Goal: Task Accomplishment & Management: Use online tool/utility

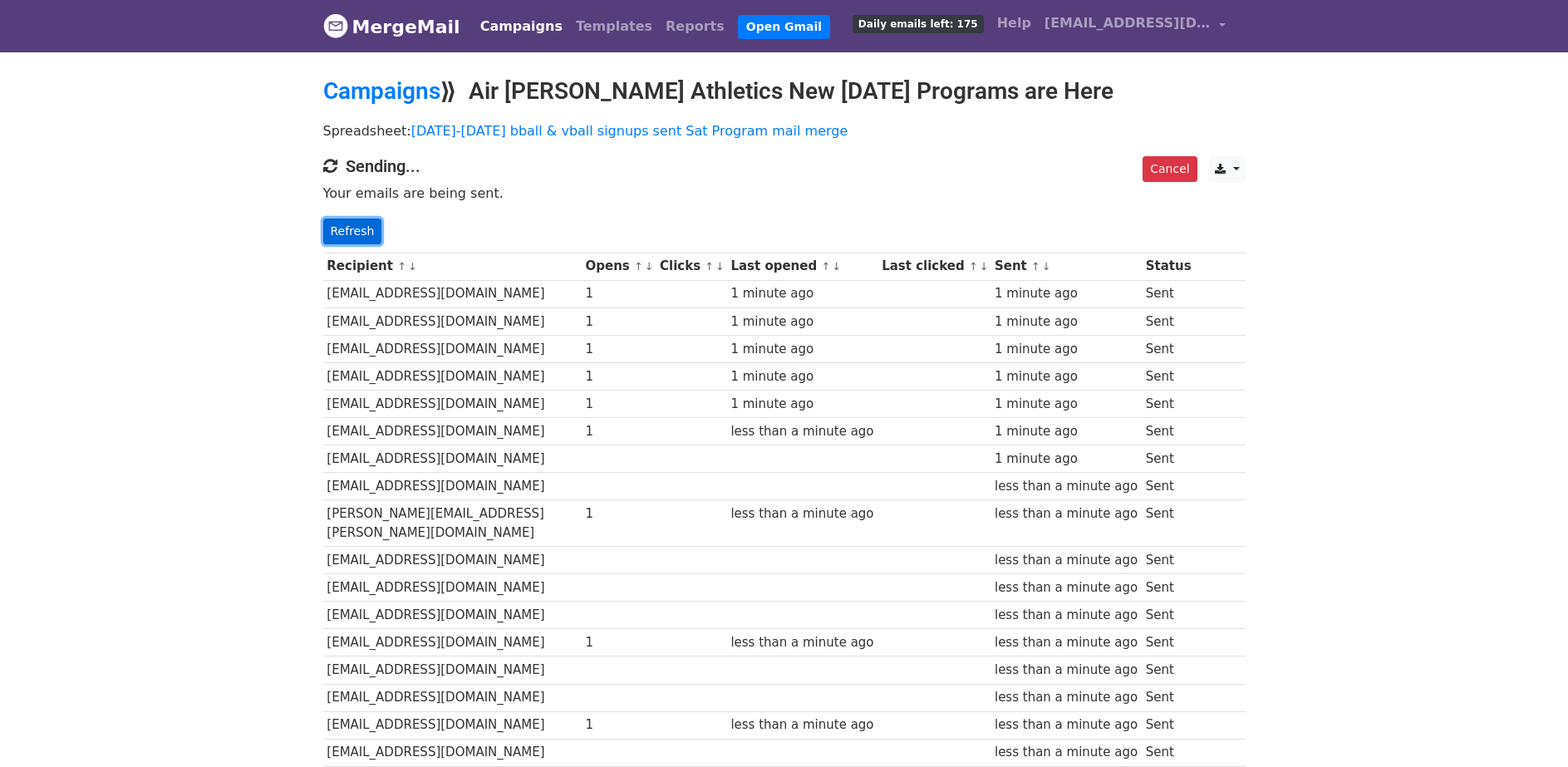
click at [369, 229] on link "Refresh" at bounding box center [353, 232] width 59 height 26
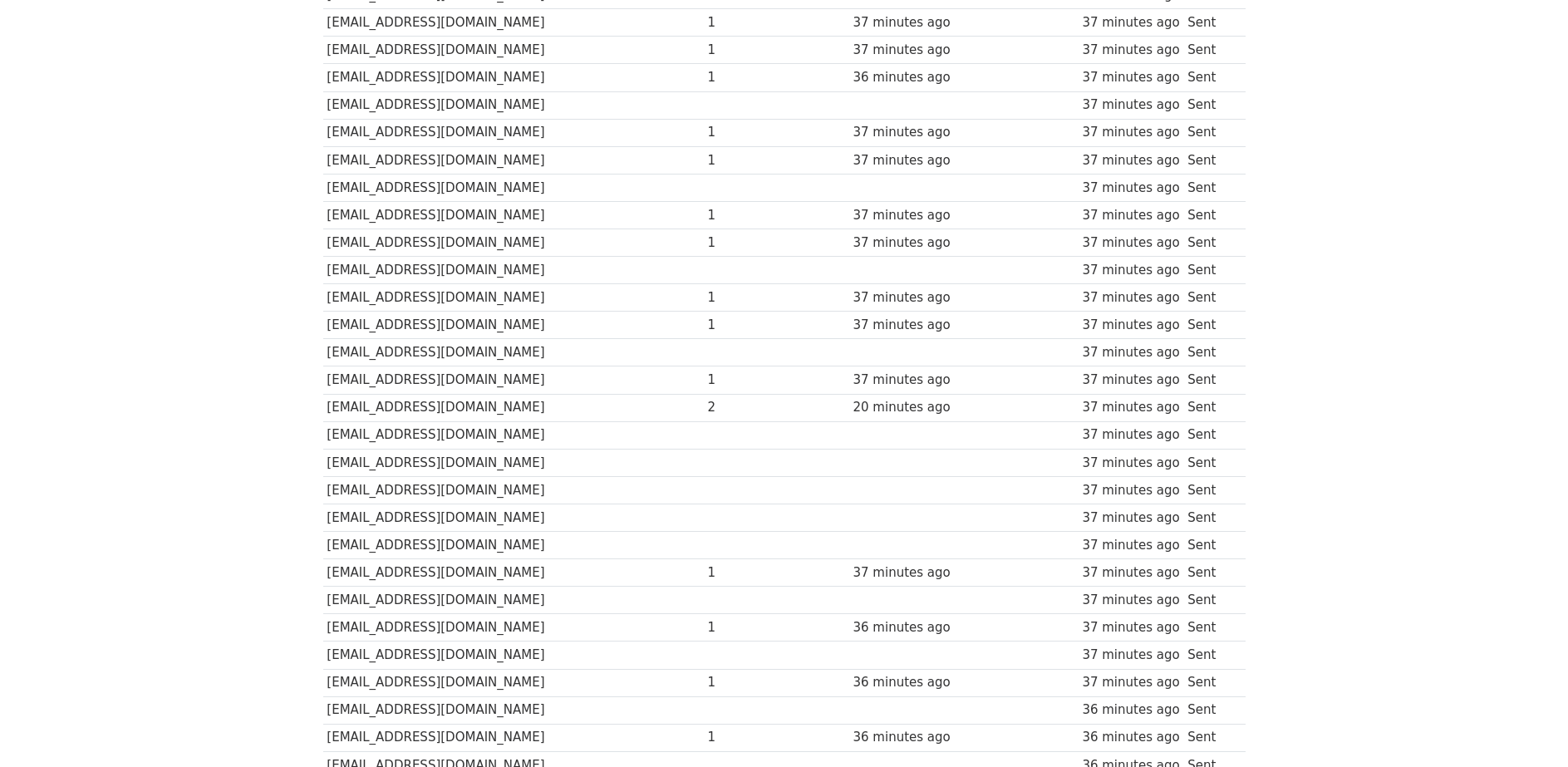
scroll to position [4965, 0]
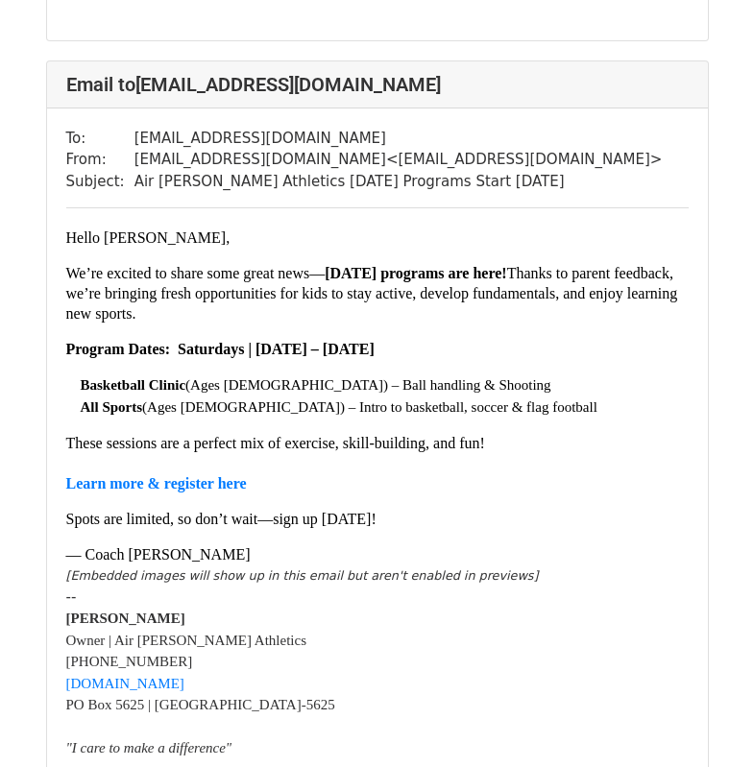
scroll to position [2592, 0]
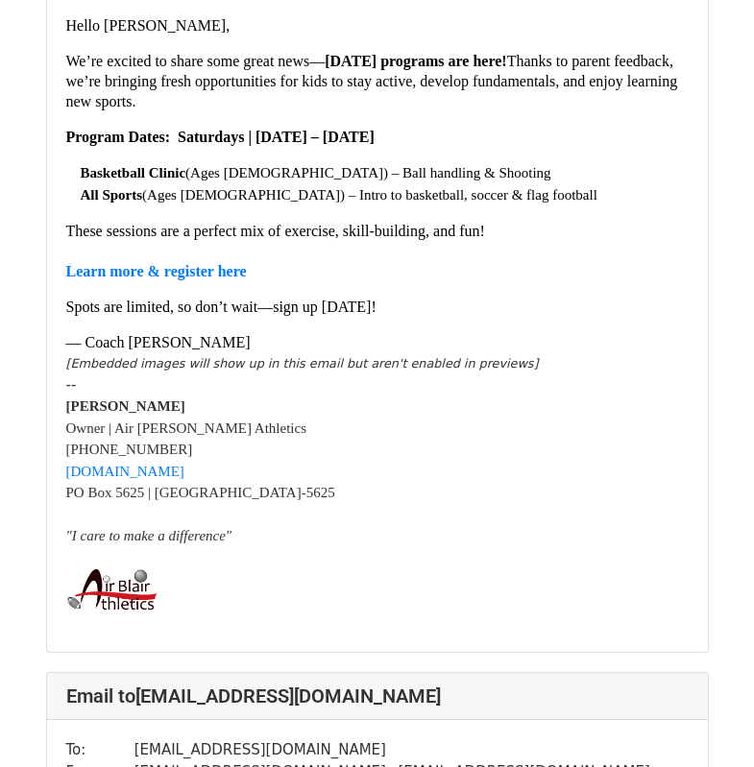
scroll to position [288, 0]
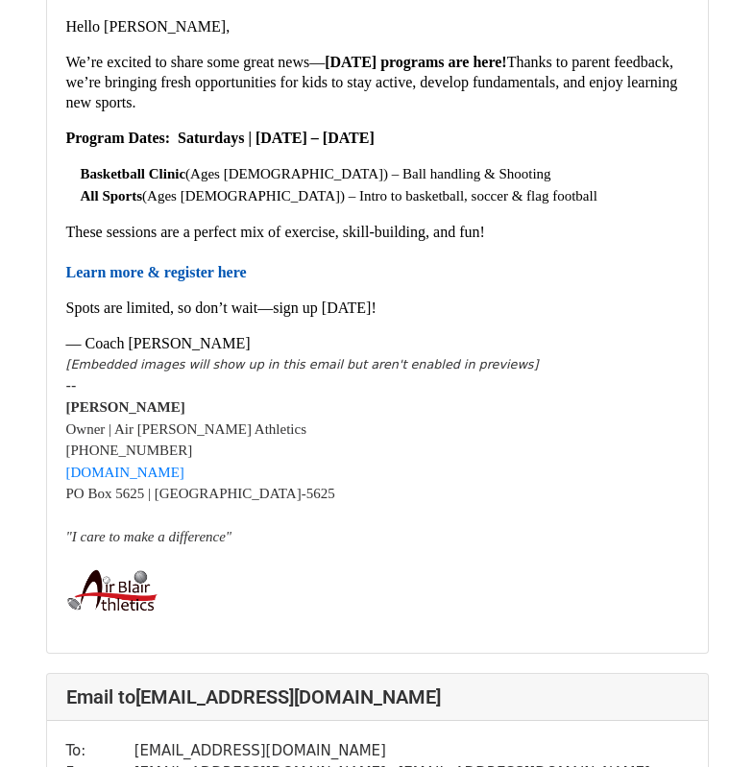
click at [141, 280] on link "Learn more & register here" at bounding box center [156, 272] width 181 height 16
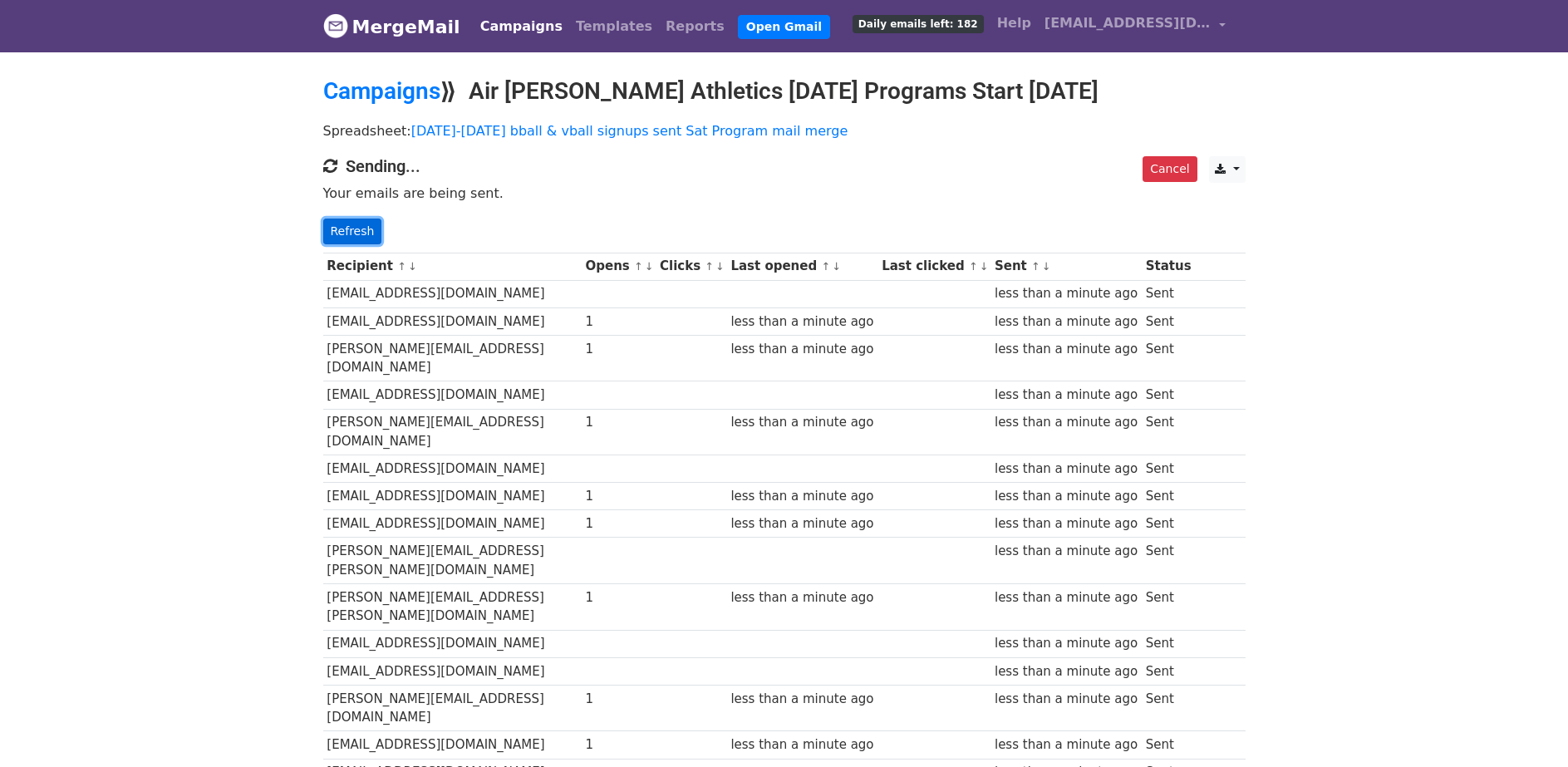
click at [351, 232] on link "Refresh" at bounding box center [353, 232] width 59 height 26
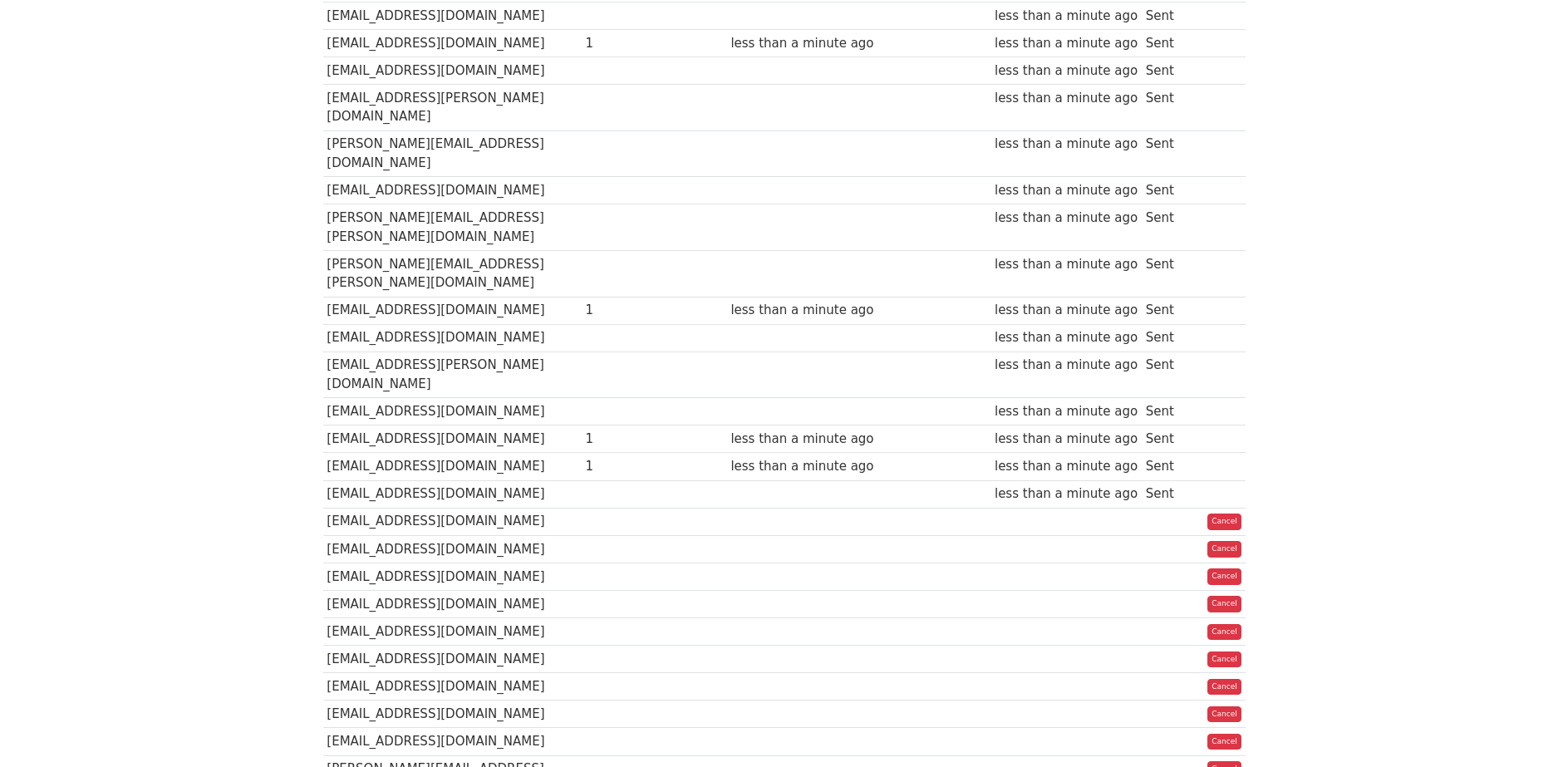
scroll to position [997, 0]
